Goal: Task Accomplishment & Management: Use online tool/utility

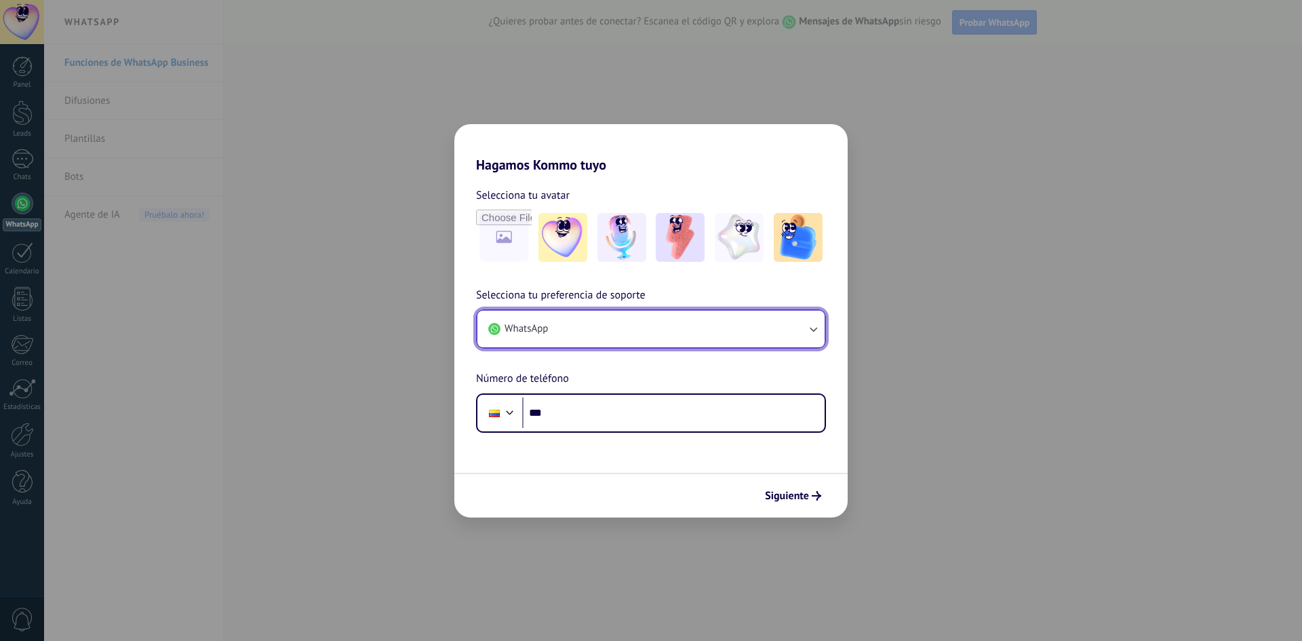
click at [630, 327] on button "WhatsApp" at bounding box center [650, 328] width 347 height 37
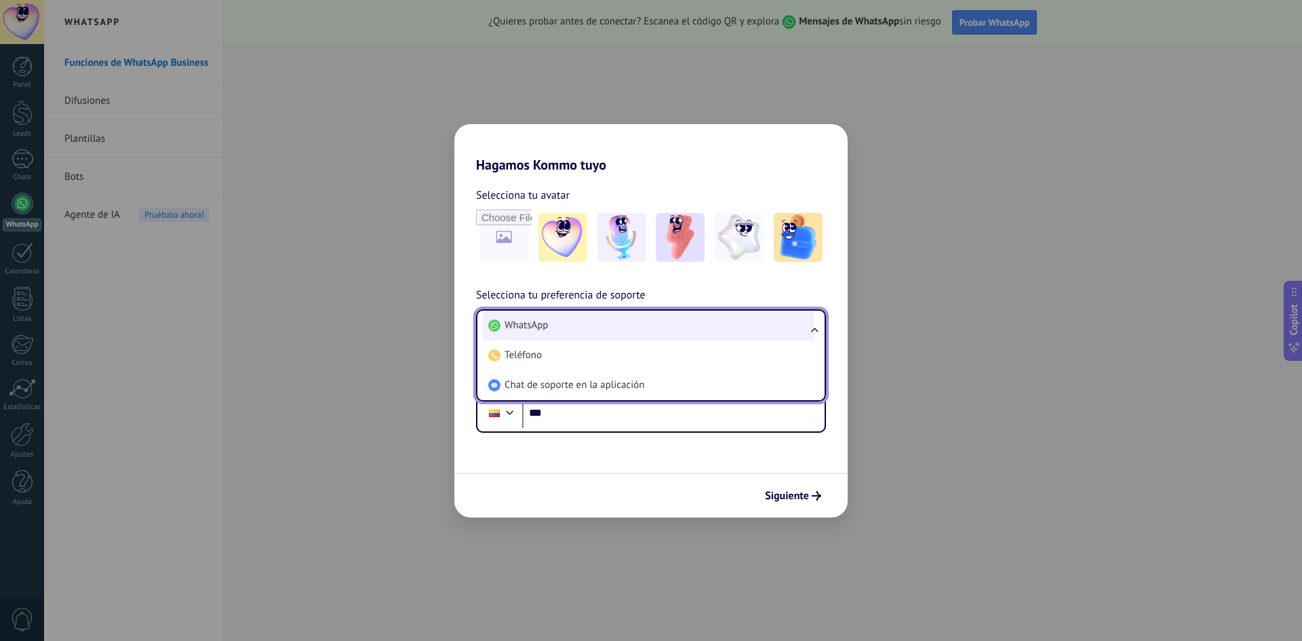
click at [567, 331] on li "WhatsApp" at bounding box center [648, 325] width 331 height 30
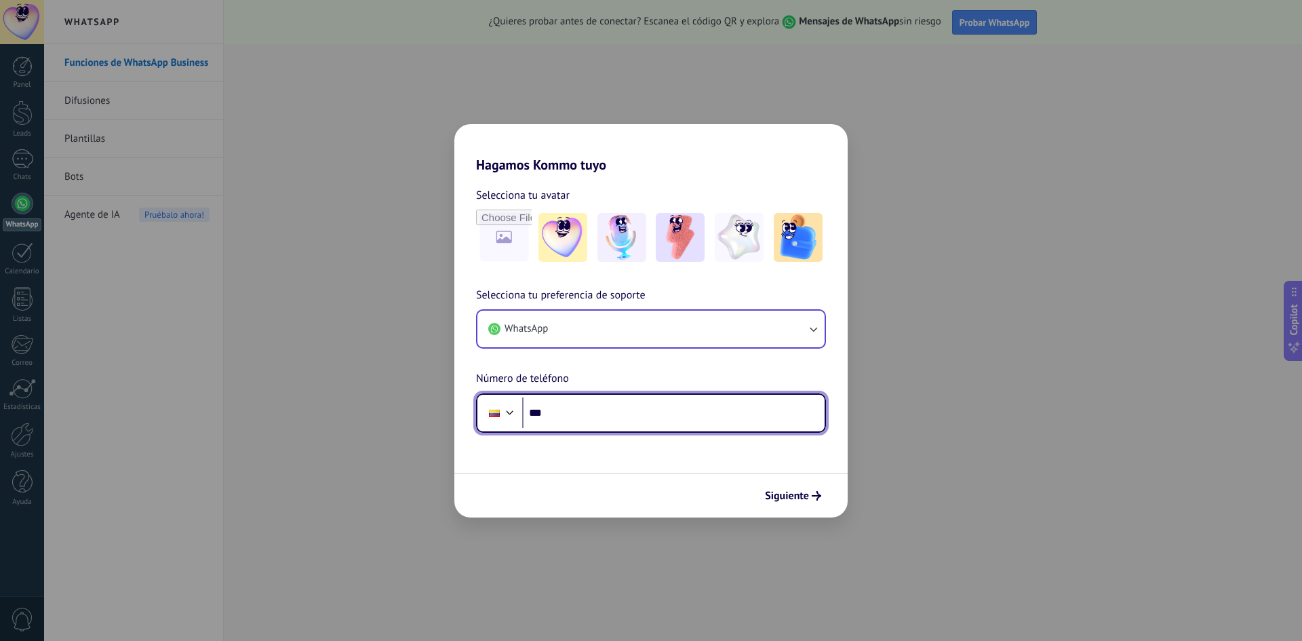
drag, startPoint x: 561, startPoint y: 417, endPoint x: 615, endPoint y: 413, distance: 54.4
click at [561, 418] on input "***" at bounding box center [673, 412] width 302 height 31
type input "**"
click at [535, 414] on input "**********" at bounding box center [673, 412] width 302 height 31
type input "**********"
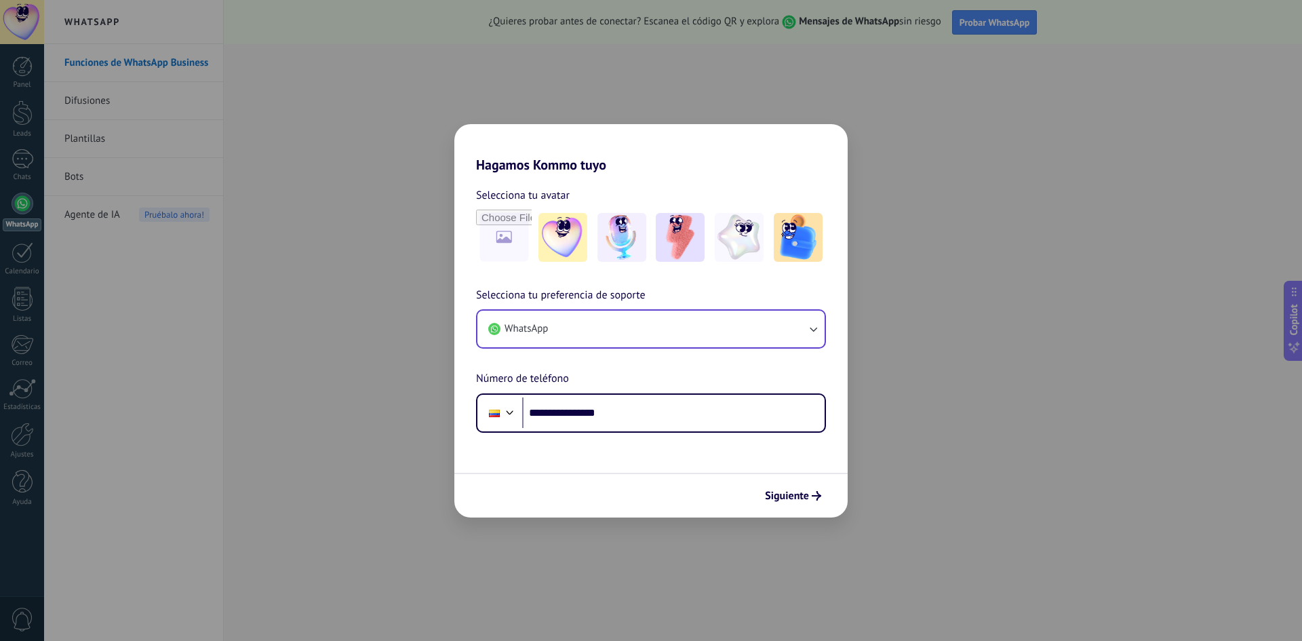
click at [799, 496] on span "Siguiente" at bounding box center [787, 495] width 44 height 9
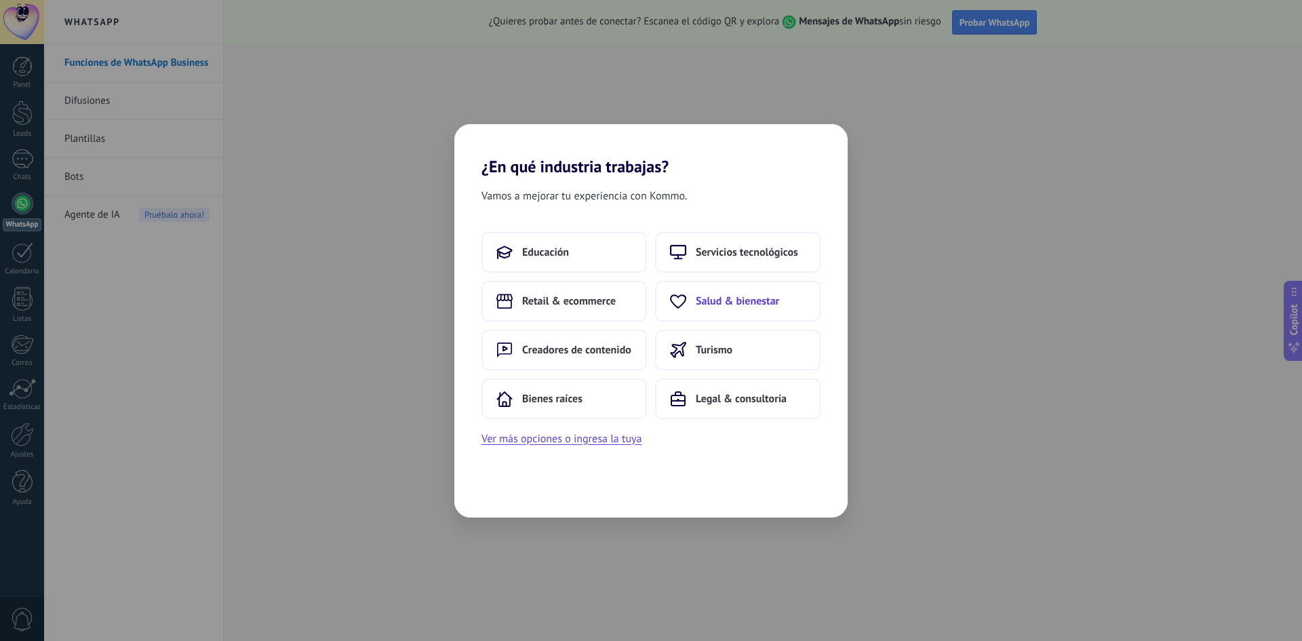
click at [719, 296] on span "Salud & bienestar" at bounding box center [736, 301] width 83 height 14
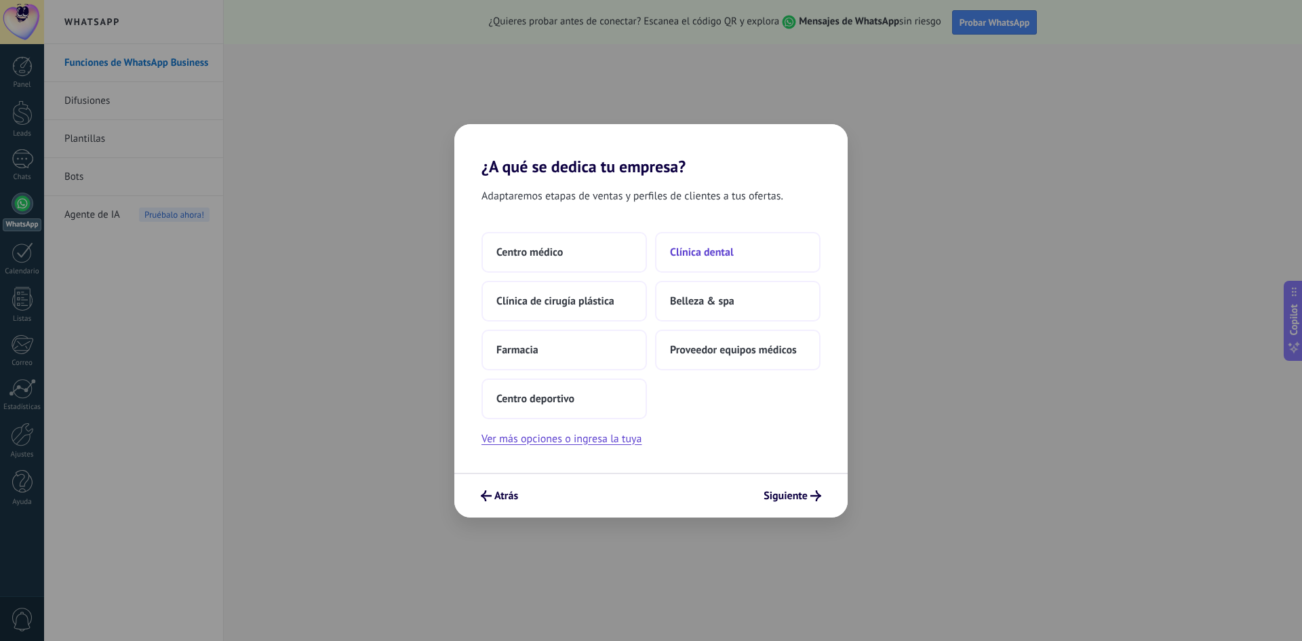
click at [740, 254] on button "Clínica dental" at bounding box center [737, 252] width 165 height 41
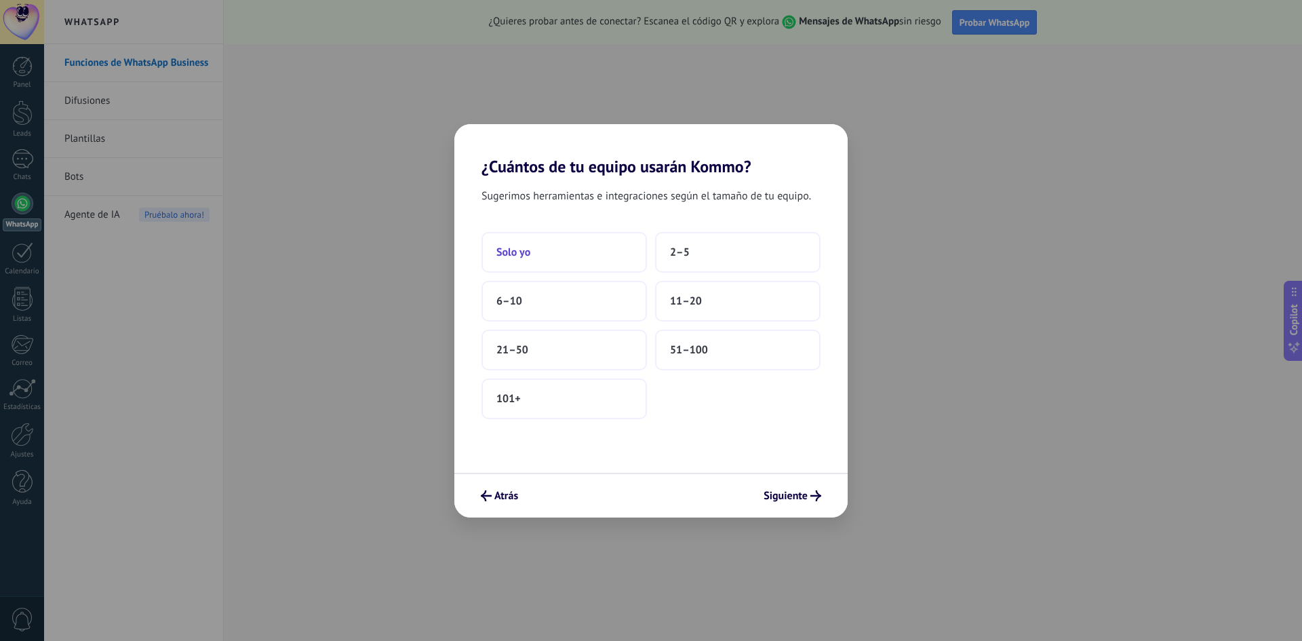
click at [567, 257] on button "Solo yo" at bounding box center [563, 252] width 165 height 41
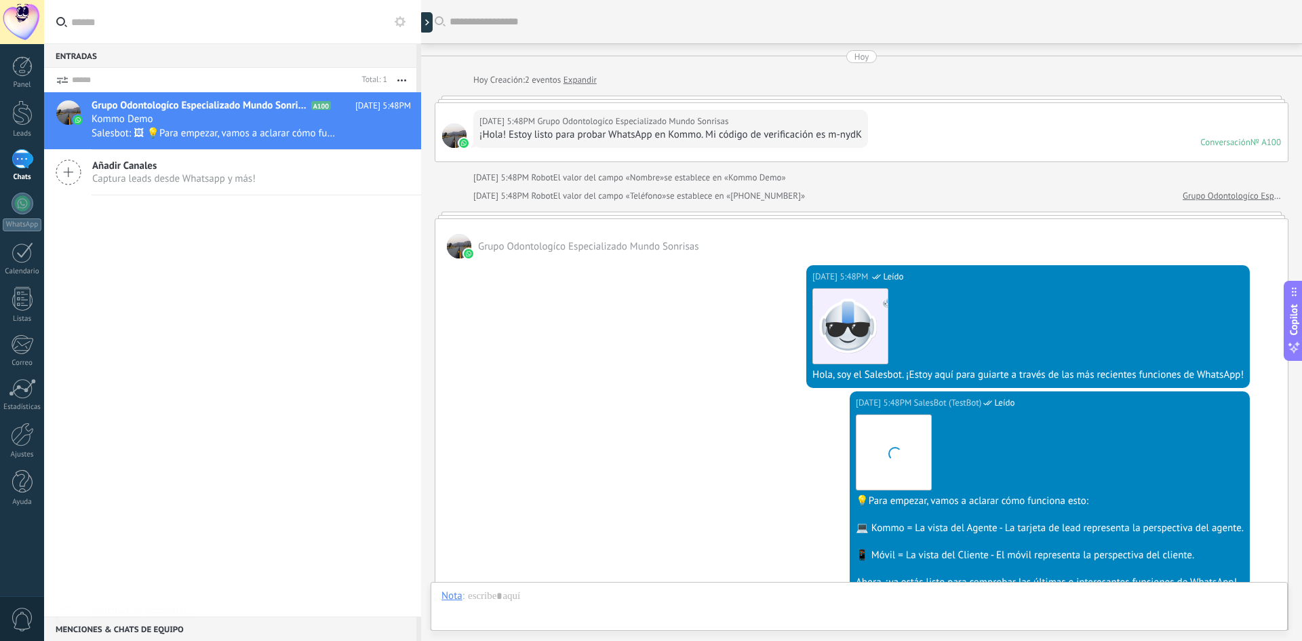
scroll to position [258, 0]
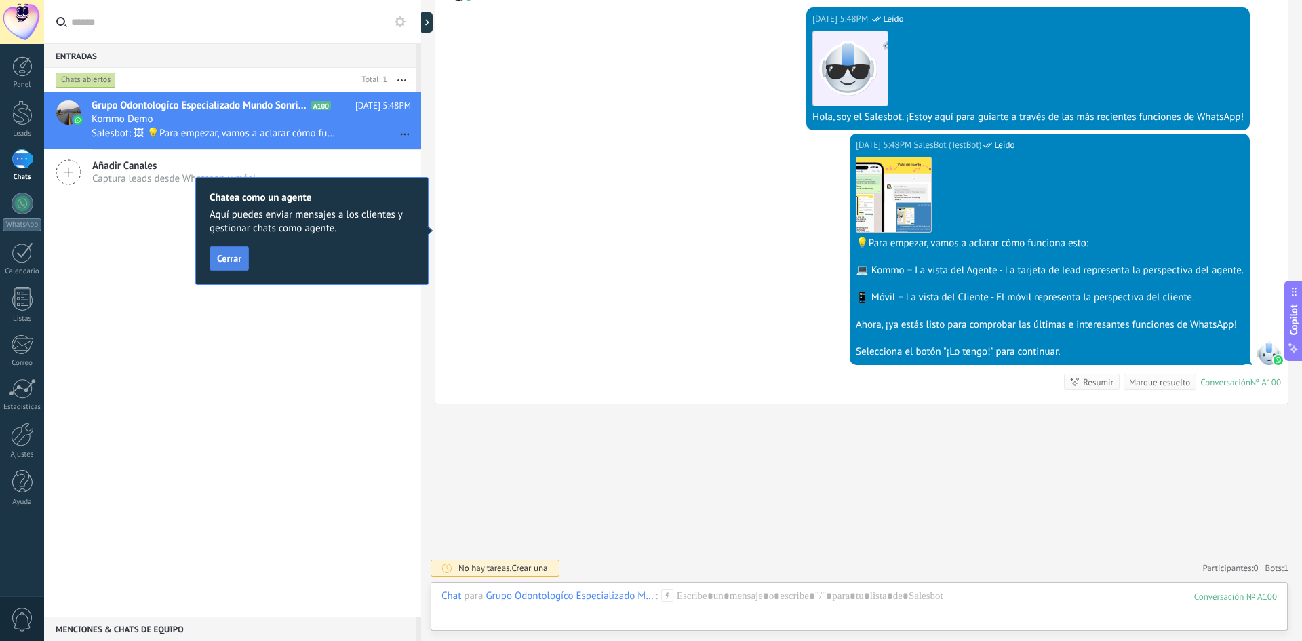
click at [233, 263] on span "Cerrar" at bounding box center [229, 258] width 24 height 9
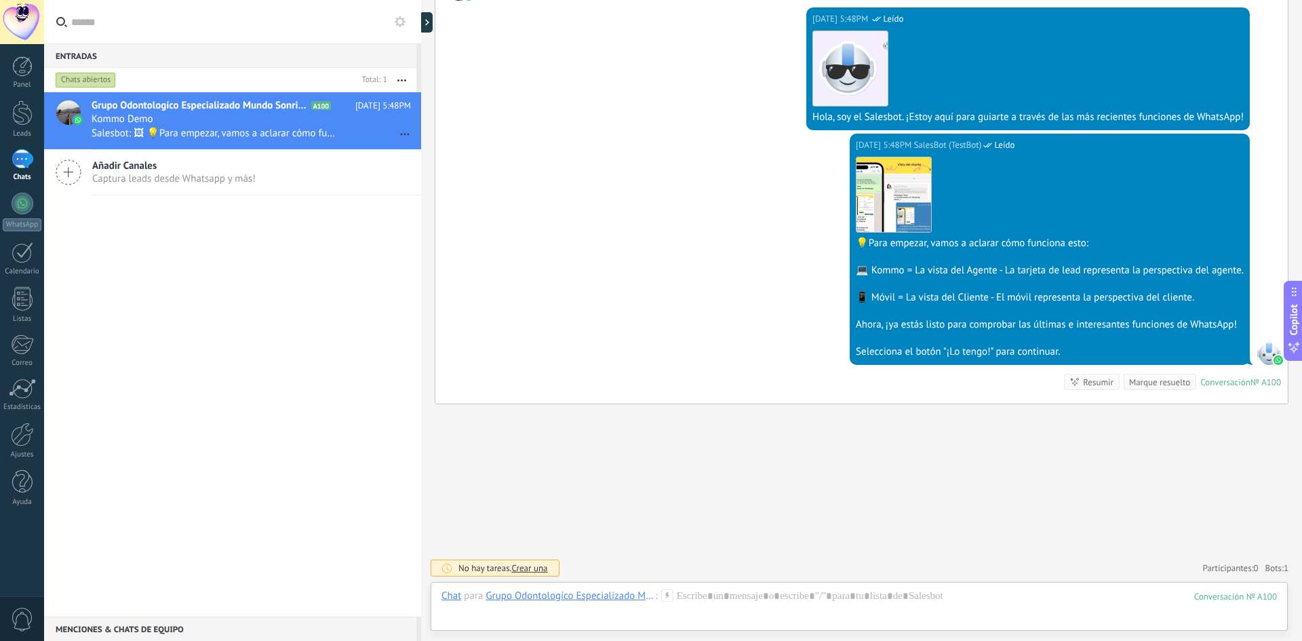
click at [1158, 385] on div "Marque resuelto" at bounding box center [1159, 382] width 61 height 13
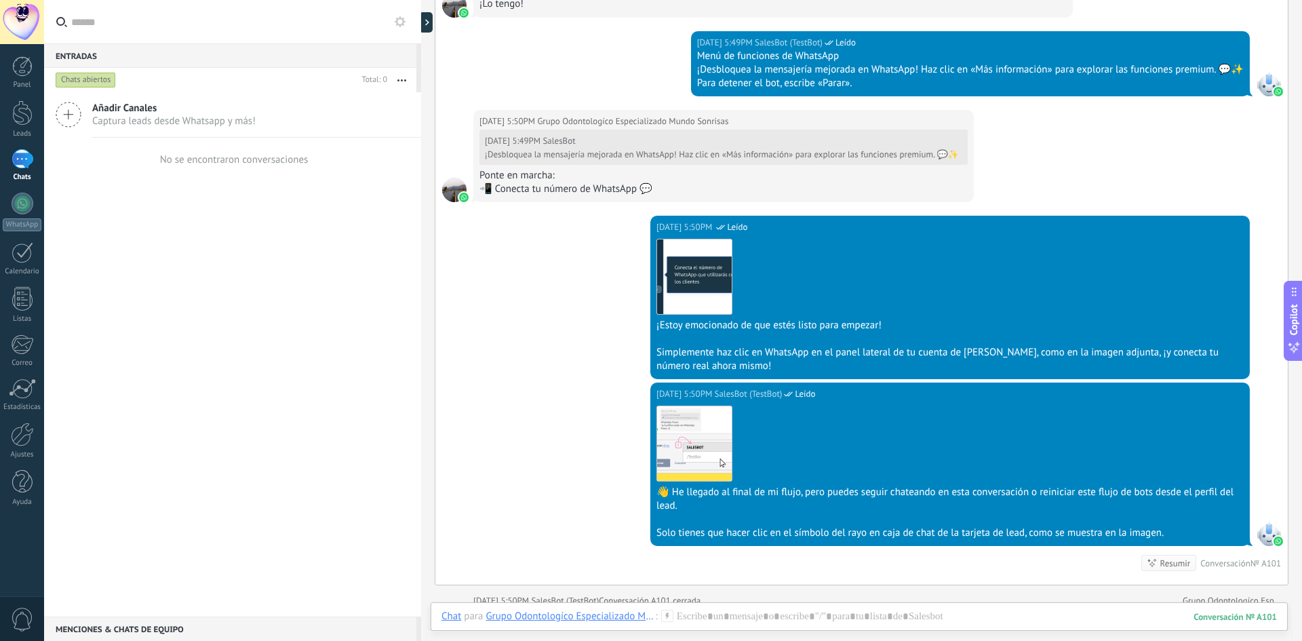
scroll to position [1436, 0]
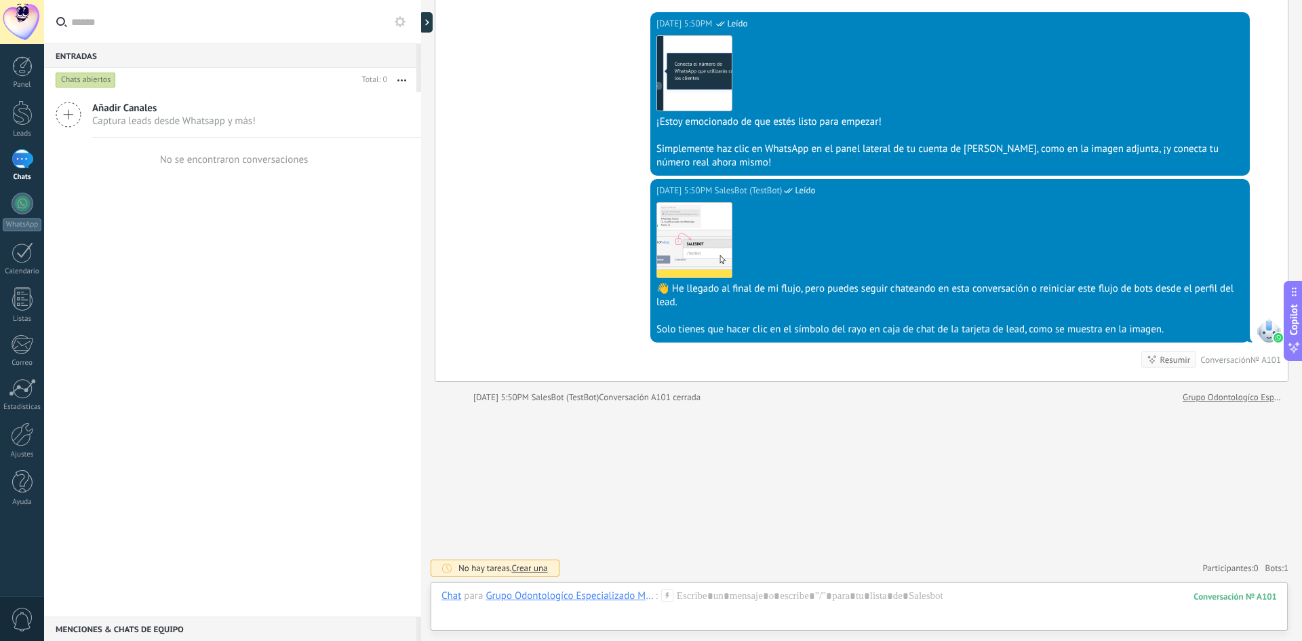
click at [668, 597] on icon at bounding box center [667, 595] width 12 height 12
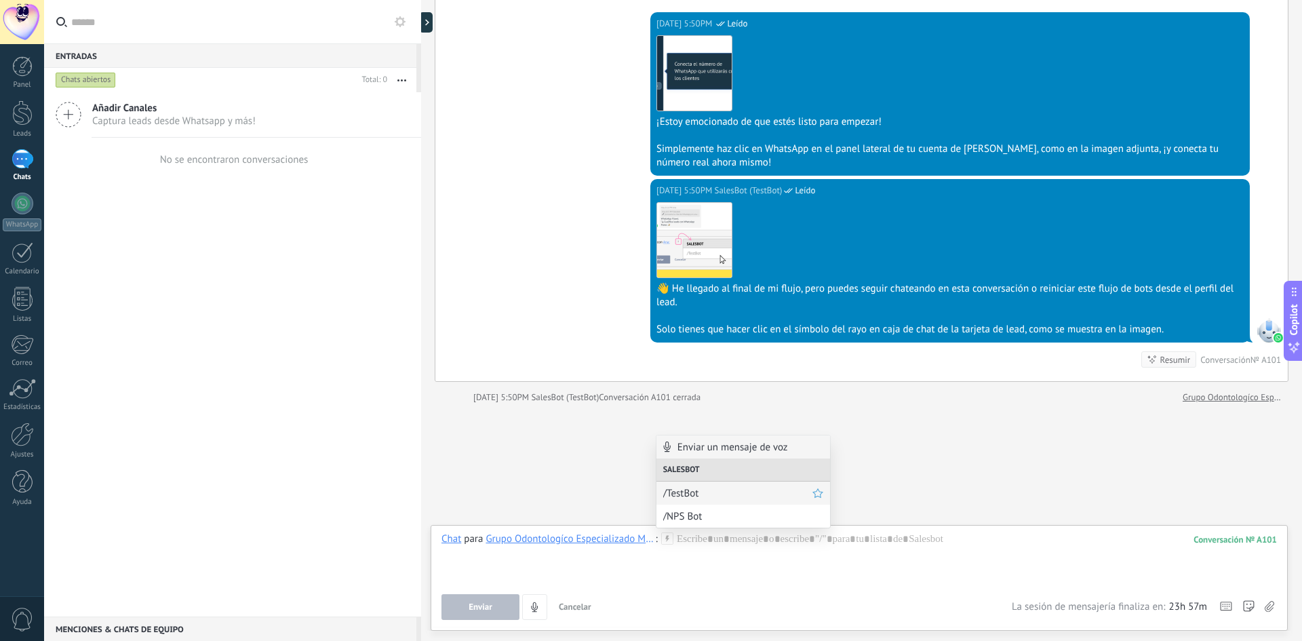
click at [691, 489] on span "/TestBot" at bounding box center [737, 493] width 149 height 13
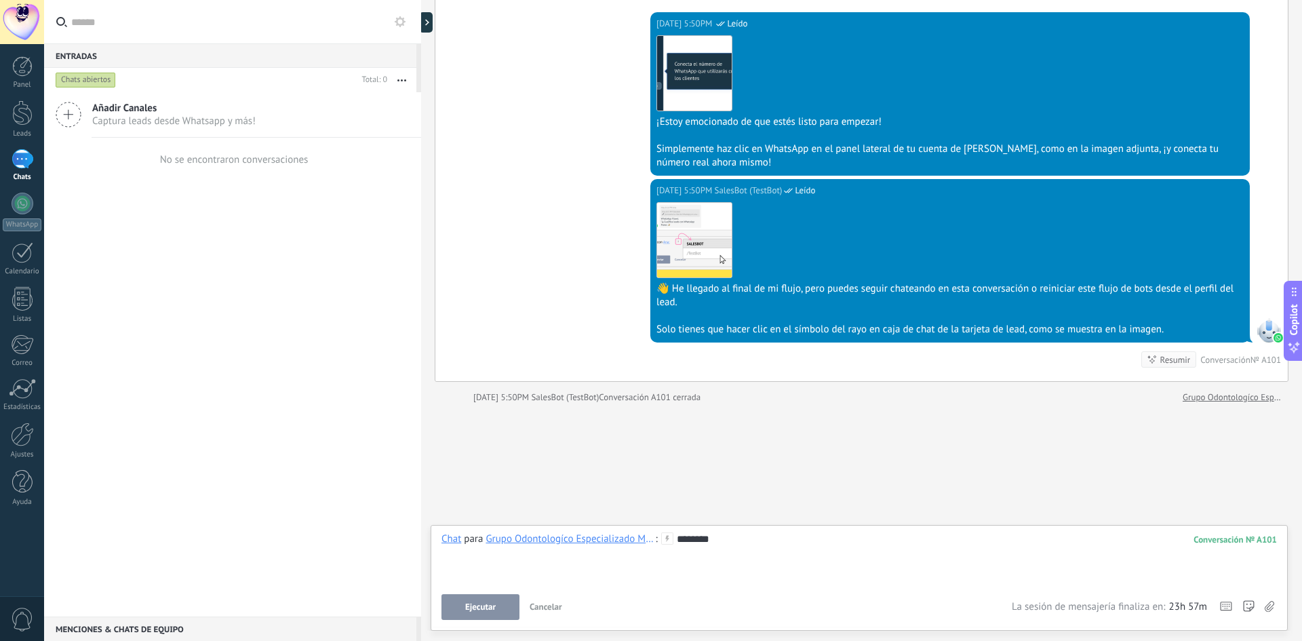
drag, startPoint x: 653, startPoint y: 588, endPoint x: 634, endPoint y: 595, distance: 20.4
click at [653, 588] on div "Chat para Grupo Odontologíco Especializado Mundo Sonrisas : 101 ******** Ejecut…" at bounding box center [858, 575] width 835 height 87
click at [508, 603] on button "Ejecutar" at bounding box center [480, 607] width 78 height 26
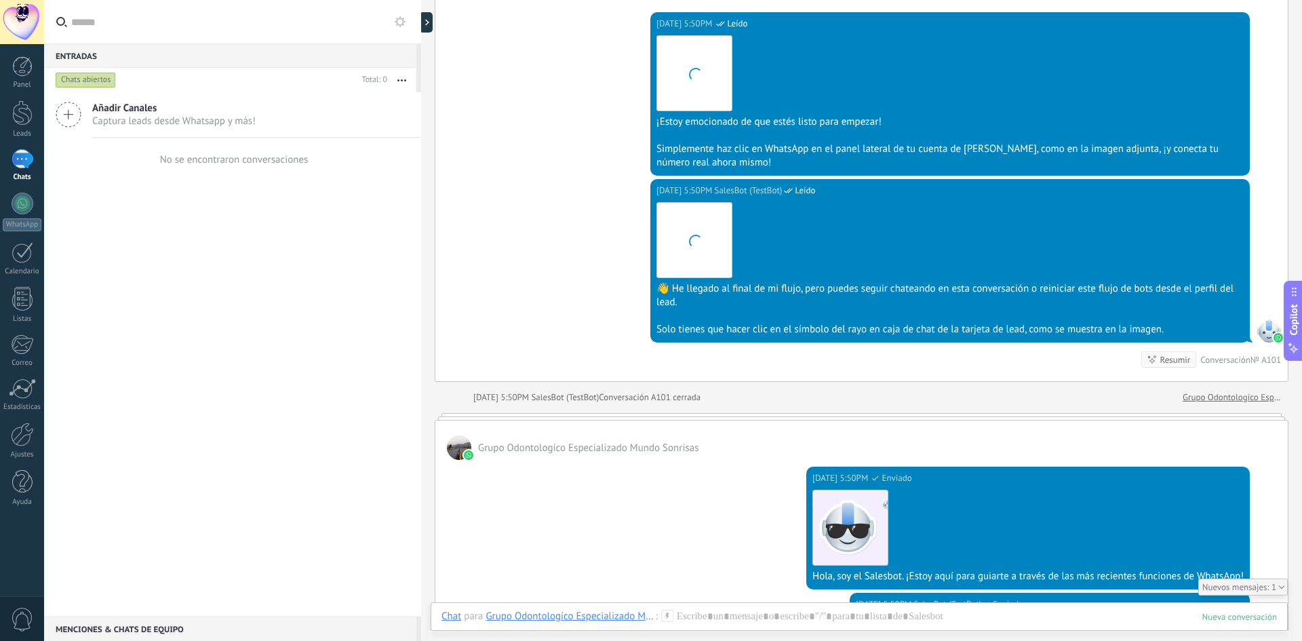
scroll to position [1673, 0]
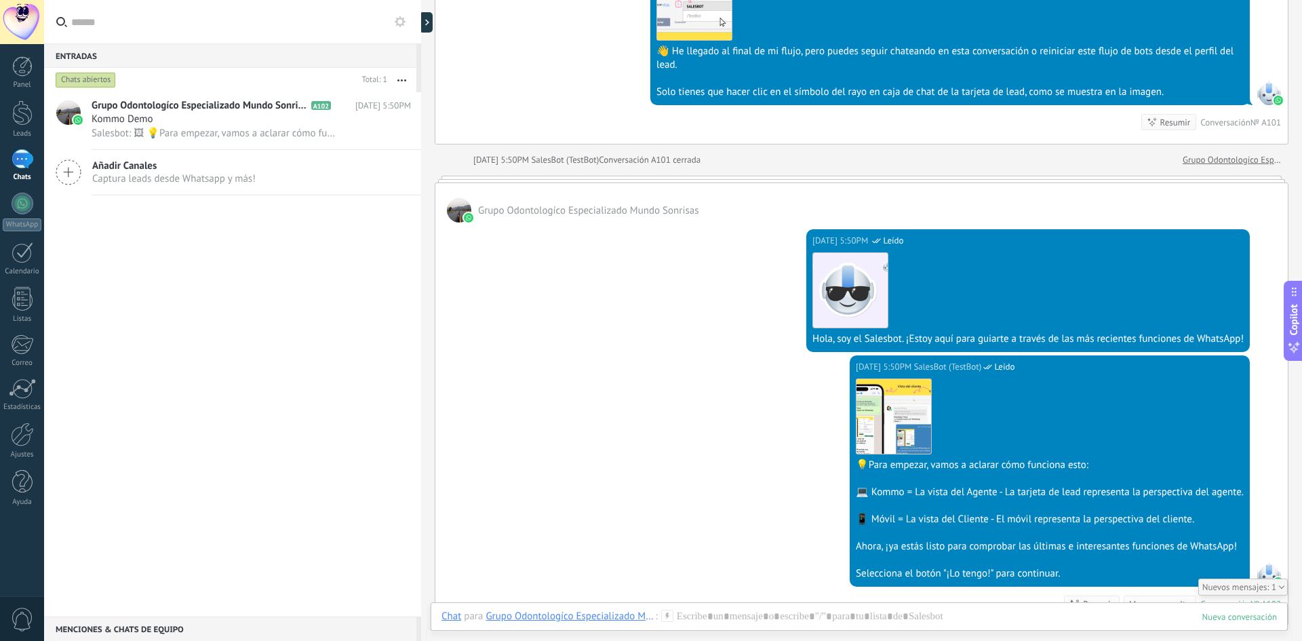
click at [132, 165] on span "Añadir Canales" at bounding box center [173, 165] width 163 height 13
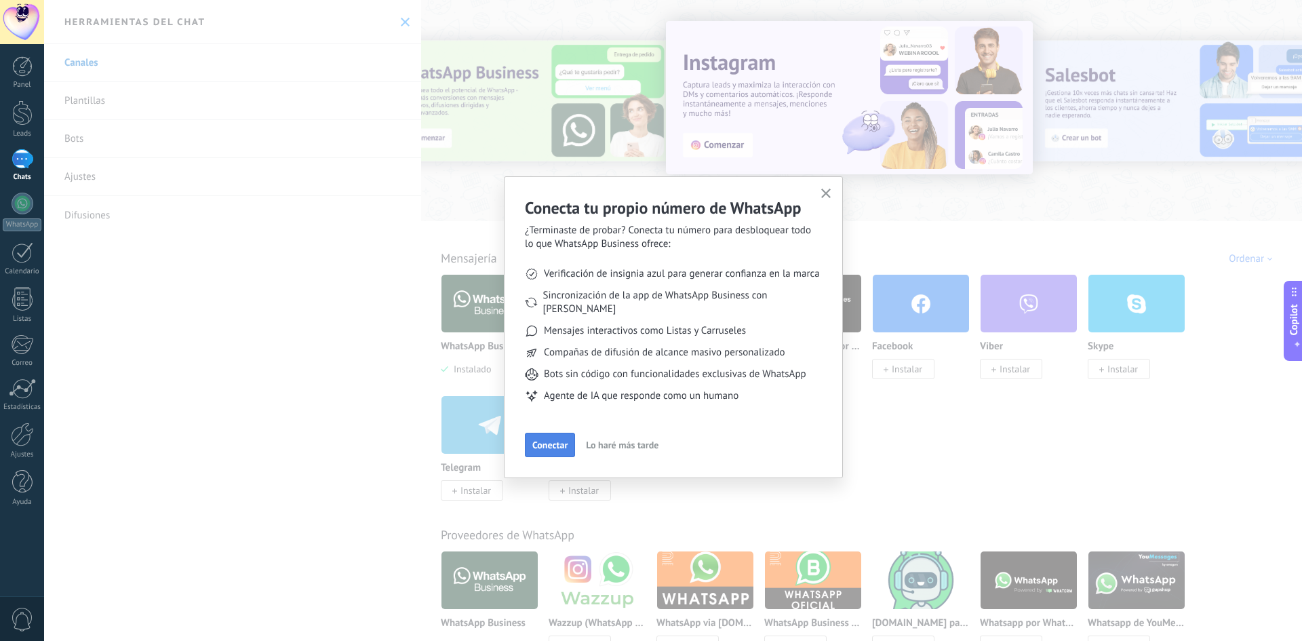
click at [547, 440] on span "Conectar" at bounding box center [549, 444] width 35 height 9
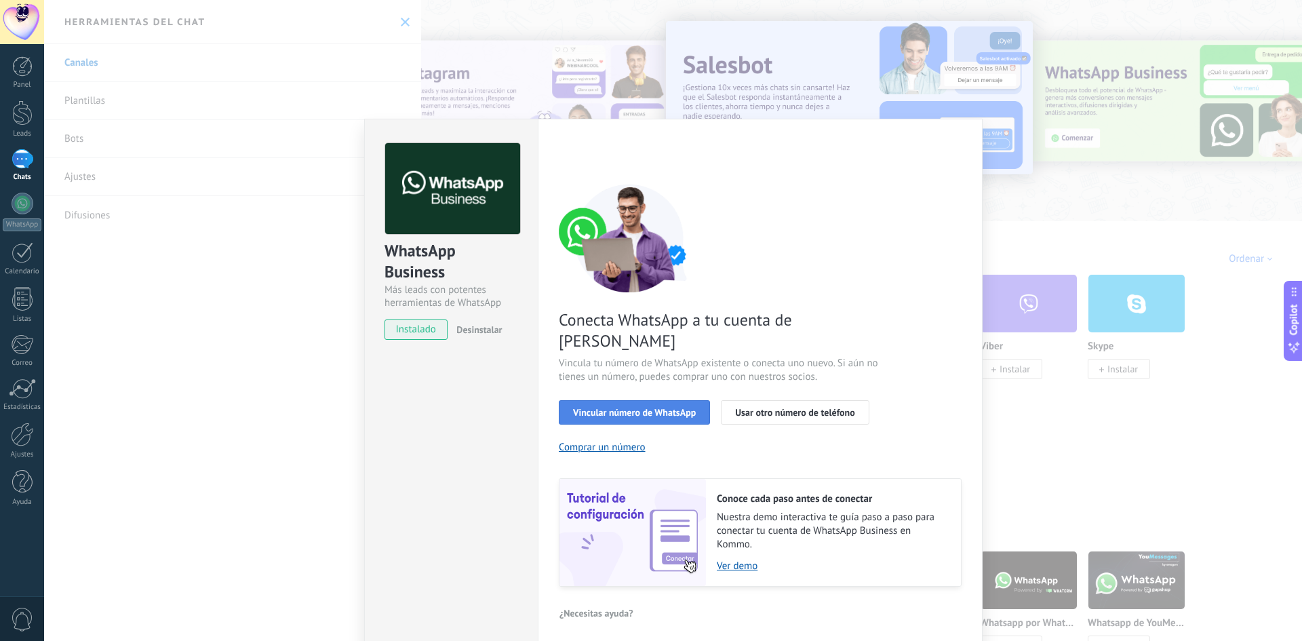
click at [643, 407] on span "Vincular número de WhatsApp" at bounding box center [634, 411] width 123 height 9
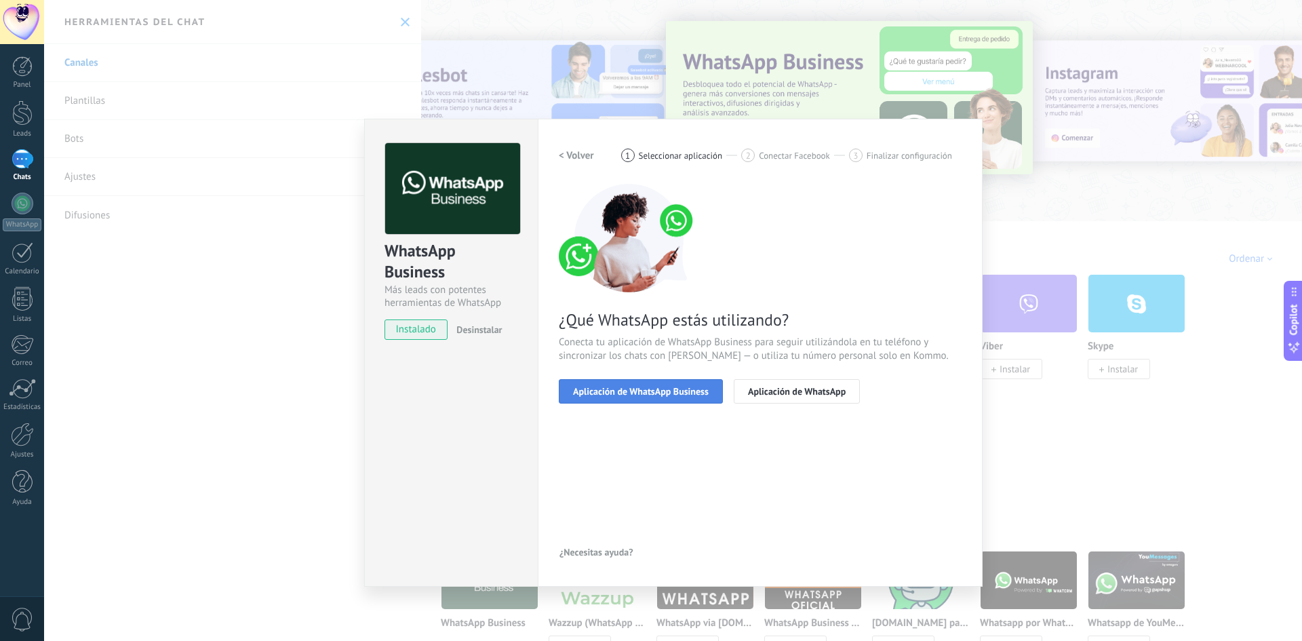
click at [700, 384] on button "Aplicación de WhatsApp Business" at bounding box center [641, 391] width 164 height 24
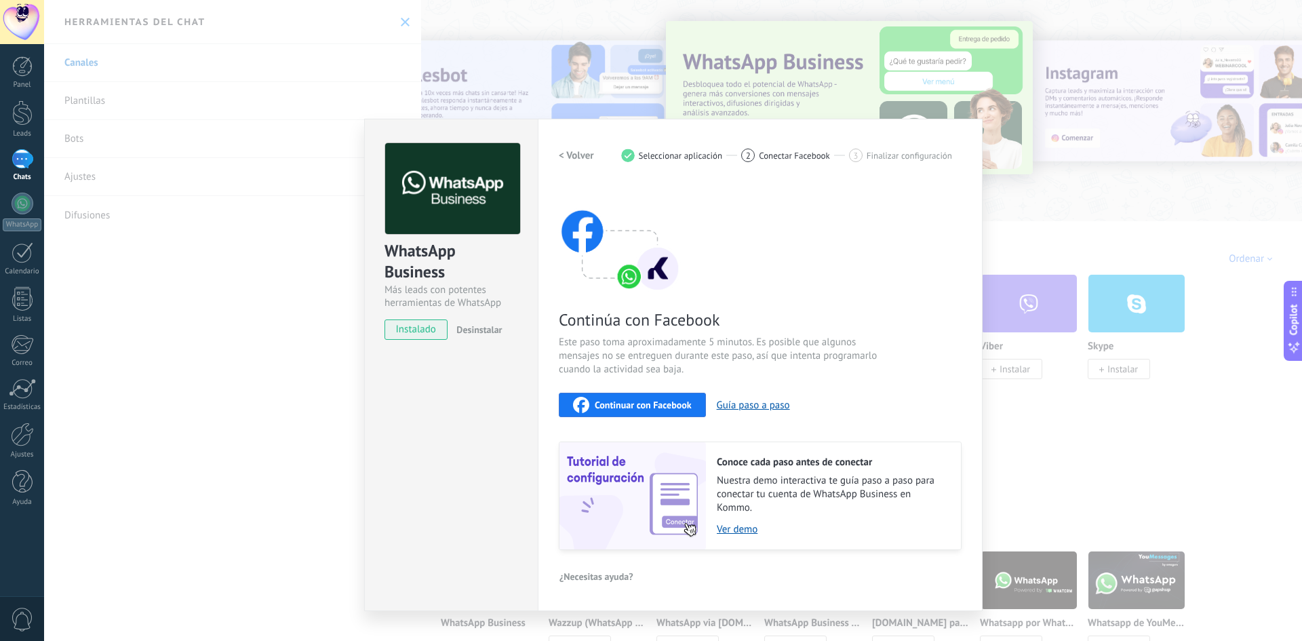
click at [681, 409] on span "Continuar con Facebook" at bounding box center [642, 404] width 97 height 9
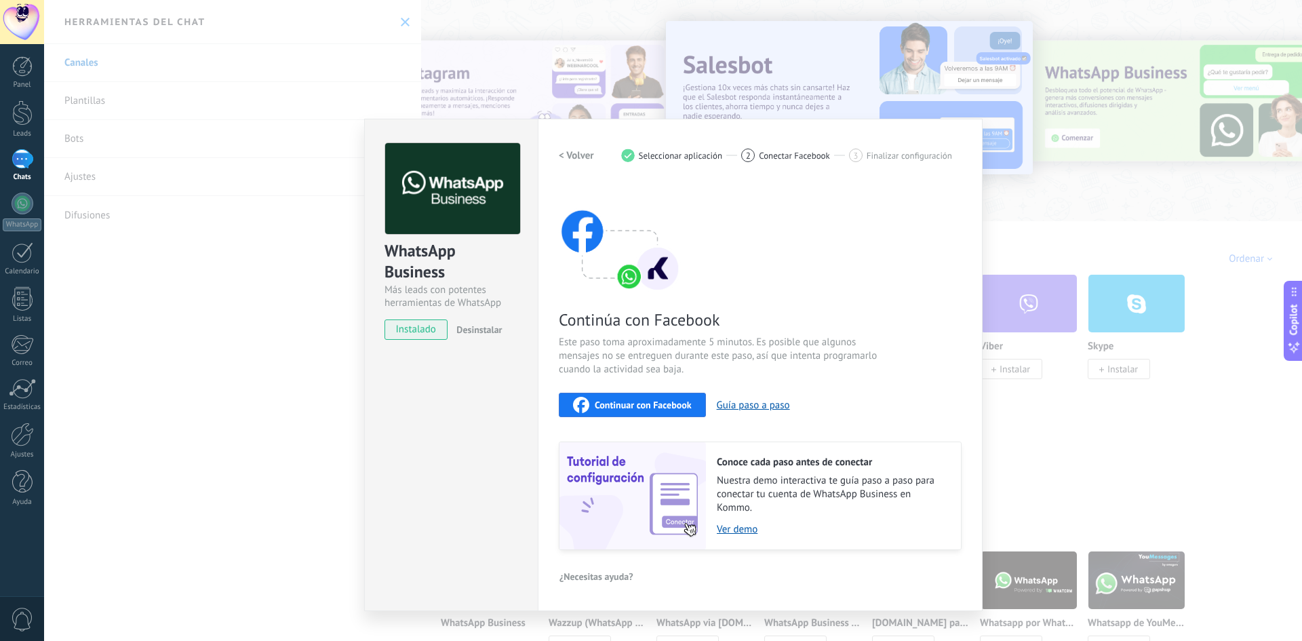
click at [1104, 405] on div "WhatsApp Business Más leads con potentes herramientas de WhatsApp instalado Des…" at bounding box center [672, 320] width 1257 height 641
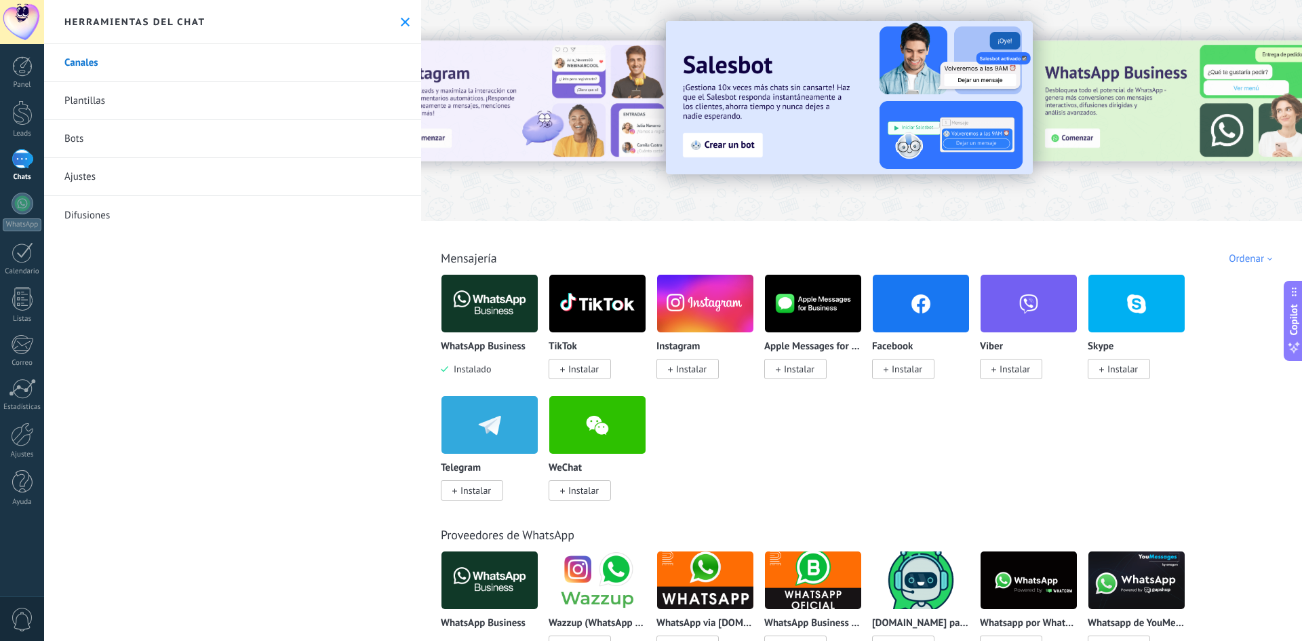
click at [134, 95] on link "Plantillas" at bounding box center [232, 101] width 377 height 38
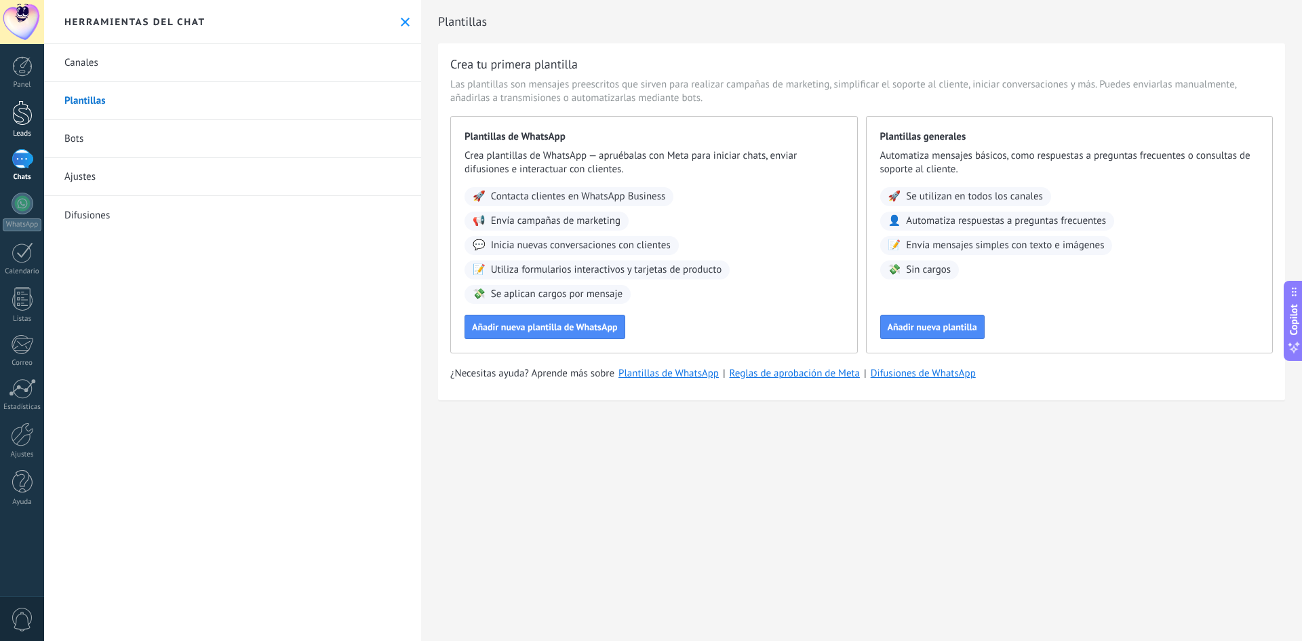
click at [21, 114] on div at bounding box center [22, 112] width 20 height 25
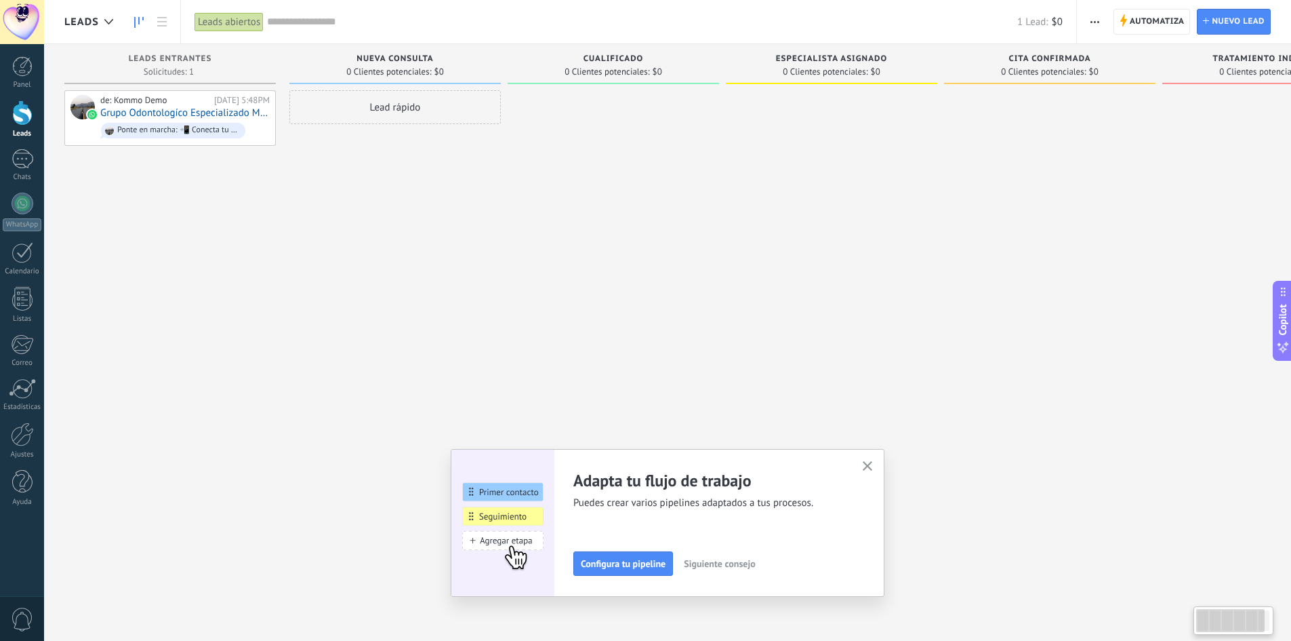
click at [207, 400] on div "de: Kommo Demo [DATE] 5:48PM Grupo Odontologíco Especializado Mundo Sonrisas Po…" at bounding box center [169, 322] width 211 height 464
click at [163, 108] on link "Grupo Odontologíco Especializado Mundo Sonrisas" at bounding box center [184, 113] width 169 height 12
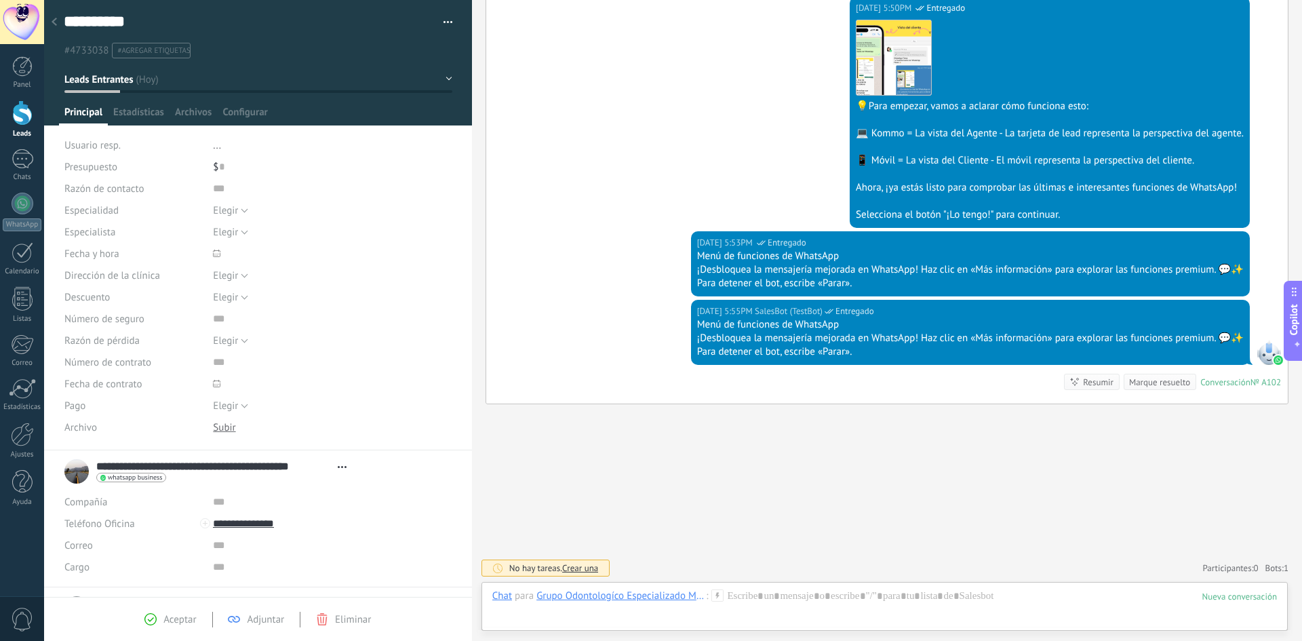
scroll to position [20, 0]
